Goal: Task Accomplishment & Management: Manage account settings

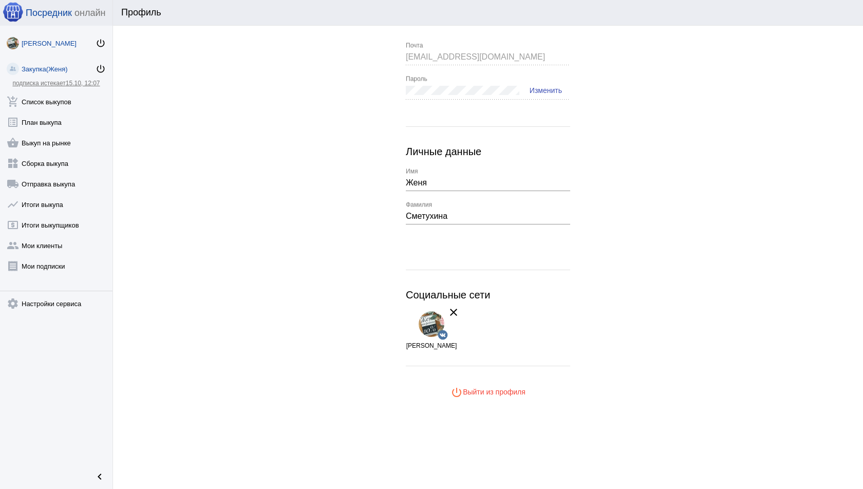
click at [55, 69] on div "Закупка(Женя)" at bounding box center [59, 69] width 74 height 8
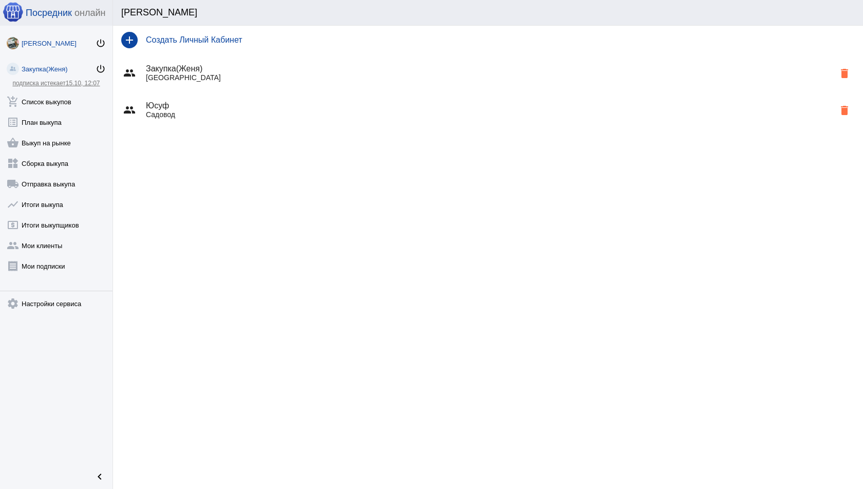
click at [62, 43] on div "Женя Сметухина" at bounding box center [59, 44] width 74 height 8
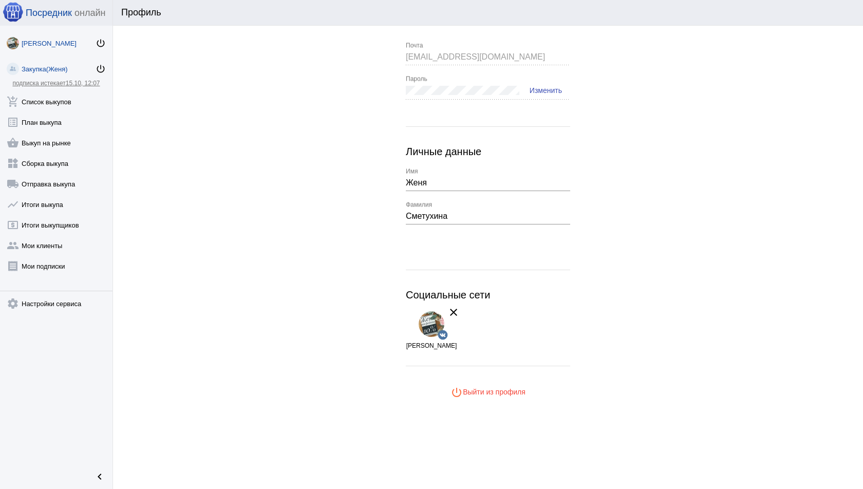
click at [27, 66] on div "Закупка(Женя)" at bounding box center [59, 69] width 74 height 8
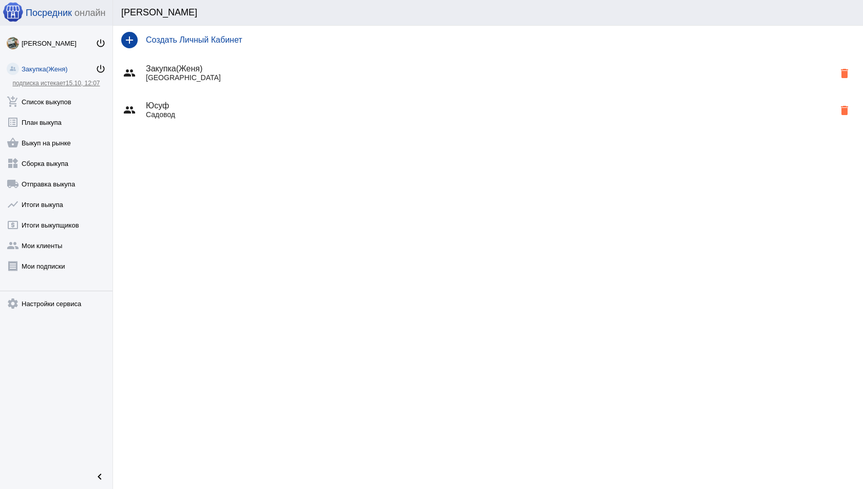
click at [208, 63] on div "group Закупка(Женя) Москва delete" at bounding box center [488, 72] width 750 height 37
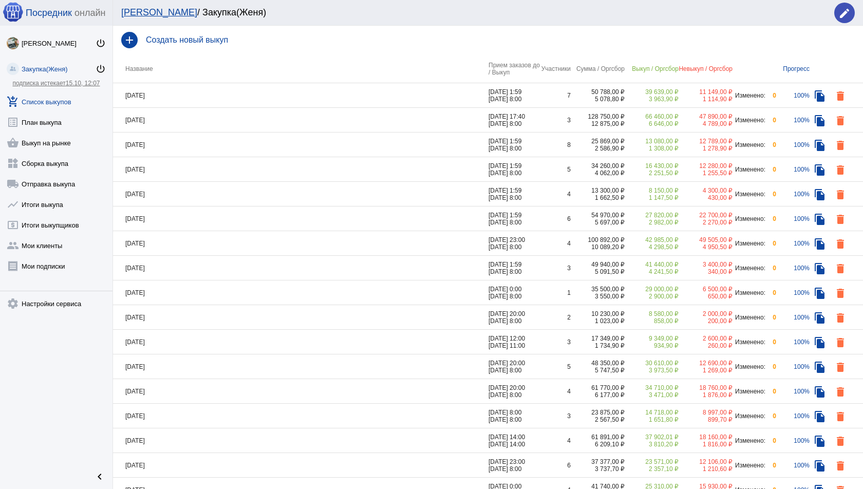
click at [50, 64] on link "Закупка(Женя) power_settings_new" at bounding box center [56, 67] width 112 height 21
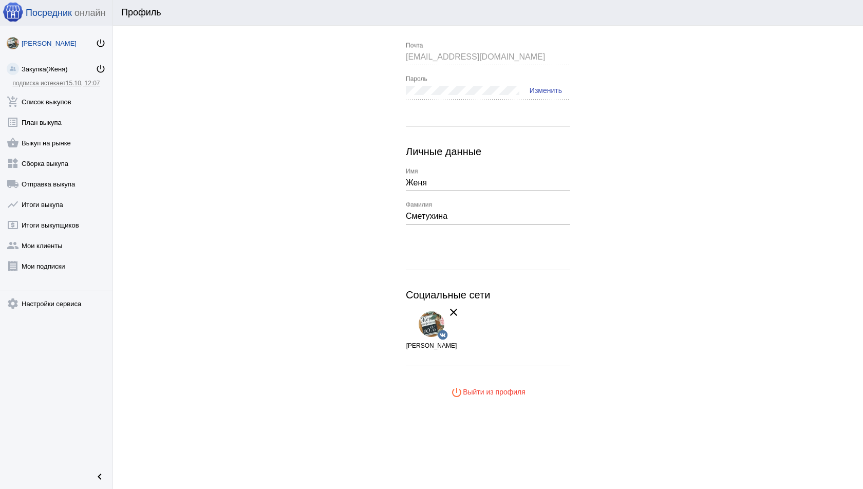
click at [99, 35] on link "Женя Сметухина power_settings_new" at bounding box center [56, 41] width 112 height 21
click at [105, 43] on mat-icon "power_settings_new" at bounding box center [101, 43] width 10 height 10
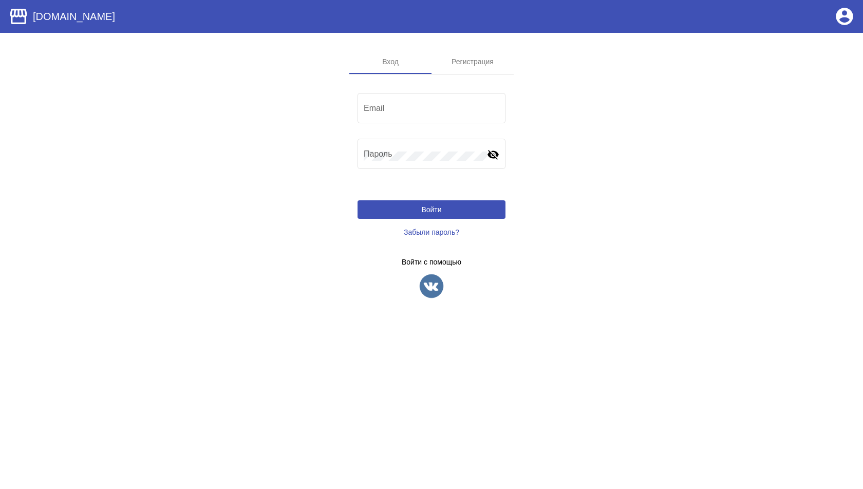
click at [429, 278] on img at bounding box center [432, 286] width 26 height 26
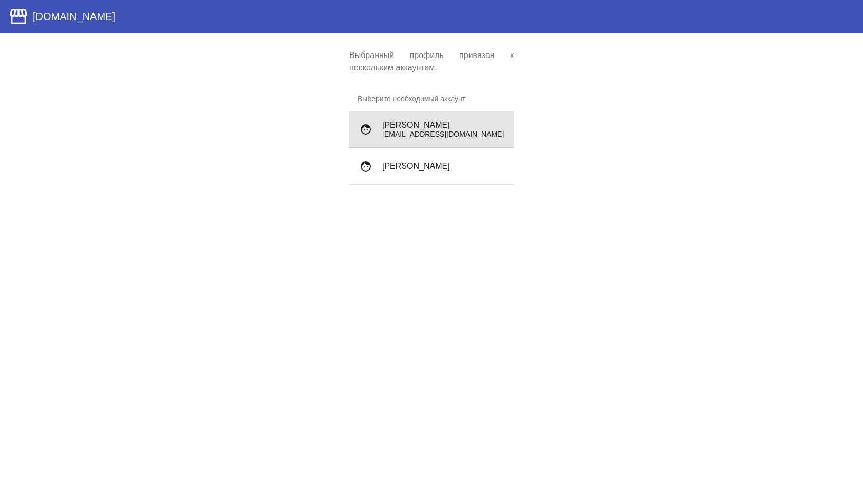
click at [401, 125] on h4 "Дмитрий Скворцов" at bounding box center [443, 125] width 123 height 9
